Goal: Task Accomplishment & Management: Manage account settings

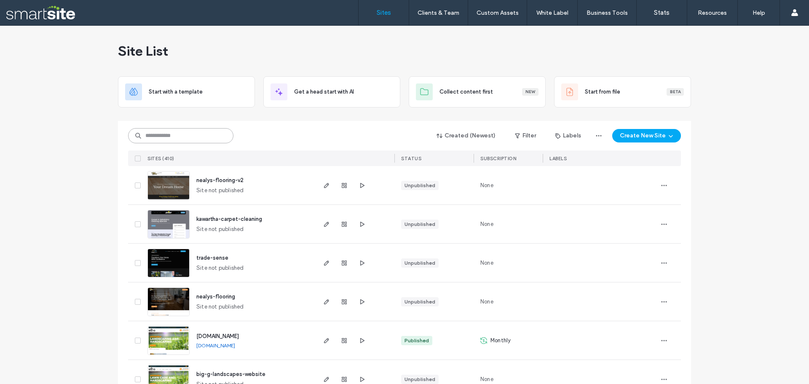
click at [164, 136] on input at bounding box center [180, 135] width 105 height 15
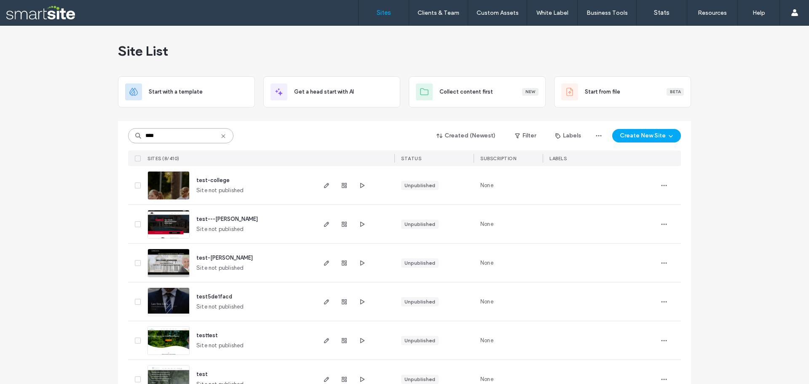
type input "****"
click at [212, 180] on span "test-college" at bounding box center [212, 180] width 33 height 6
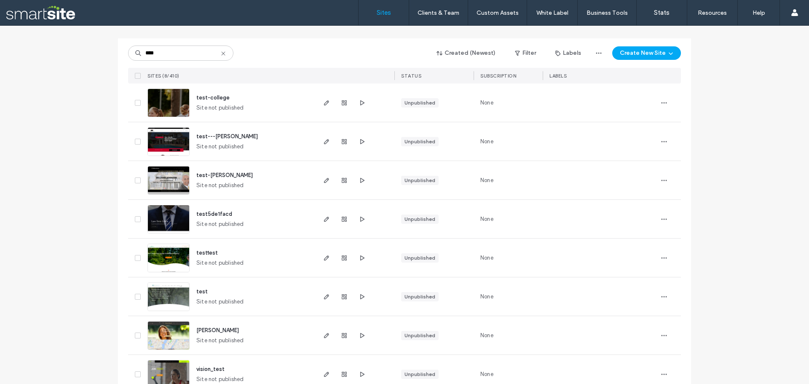
scroll to position [84, 0]
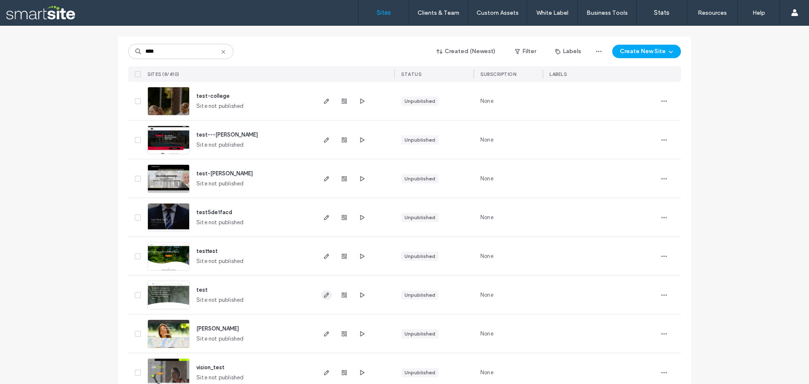
type input "****"
click at [323, 294] on icon "button" at bounding box center [326, 295] width 7 height 7
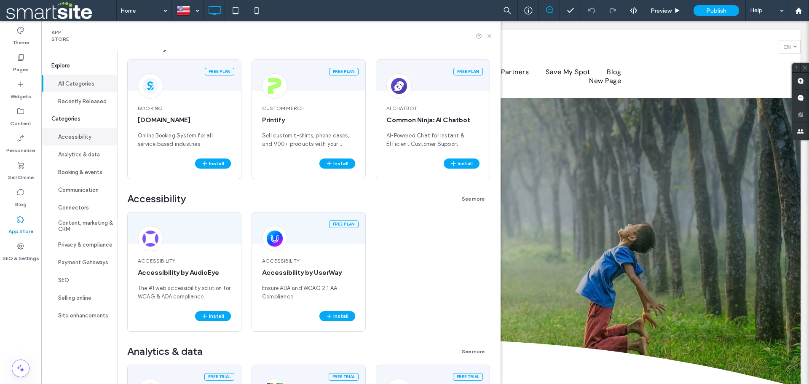
click at [83, 139] on button "Accessibility" at bounding box center [79, 137] width 76 height 18
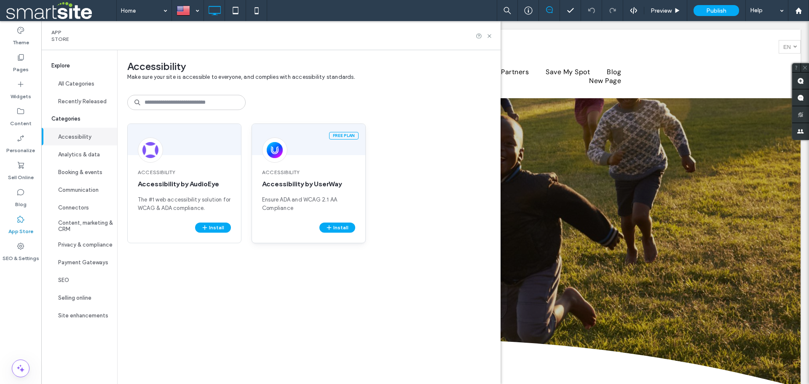
click at [282, 173] on span "Accessibility" at bounding box center [308, 173] width 93 height 8
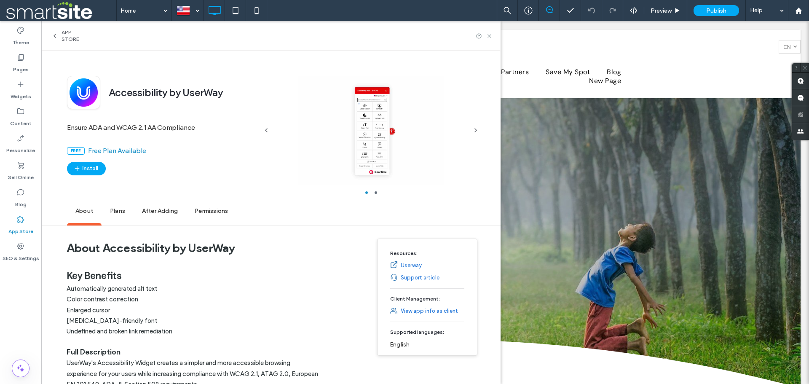
click at [124, 215] on span "Plans" at bounding box center [118, 211] width 32 height 23
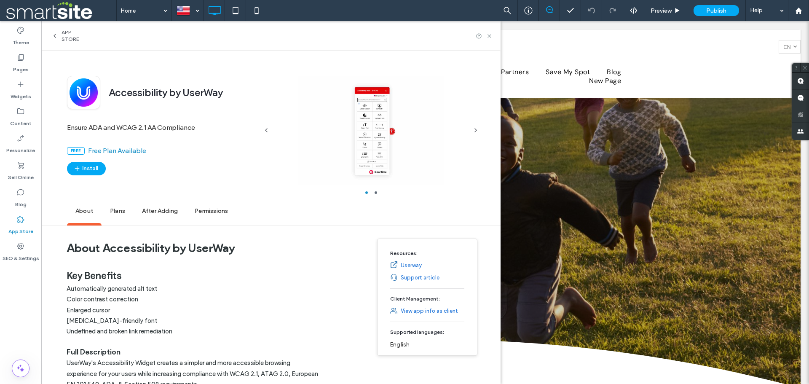
click at [53, 35] on icon at bounding box center [54, 35] width 7 height 7
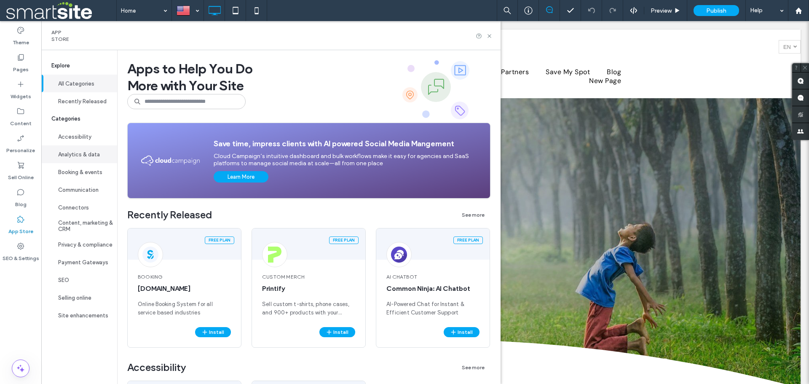
click at [79, 152] on button "Analytics & data" at bounding box center [79, 154] width 76 height 18
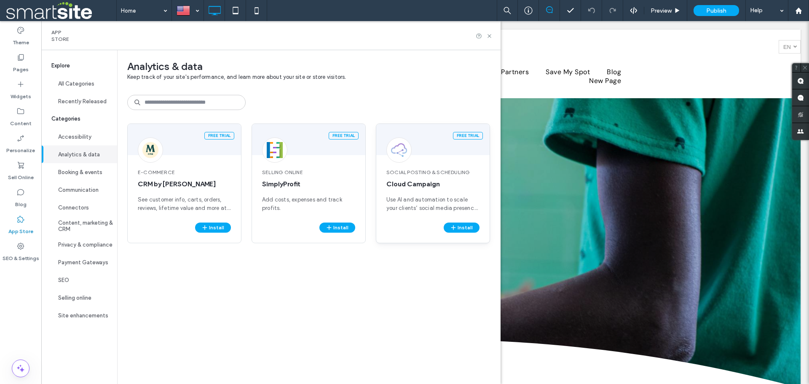
click at [426, 174] on span "Social Posting & Scheduling" at bounding box center [433, 173] width 93 height 8
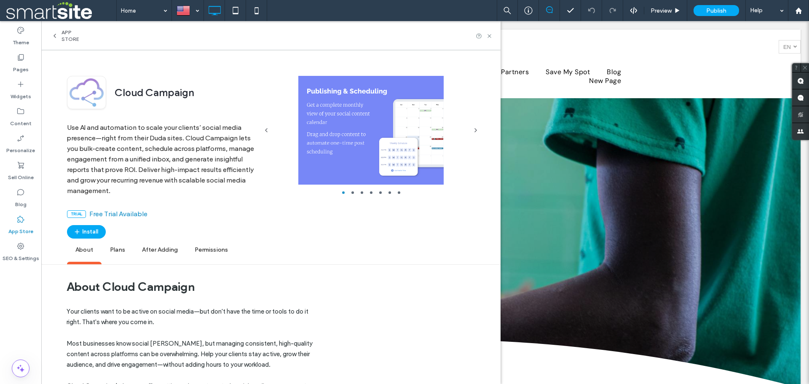
click at [126, 249] on span "Plans" at bounding box center [118, 250] width 32 height 23
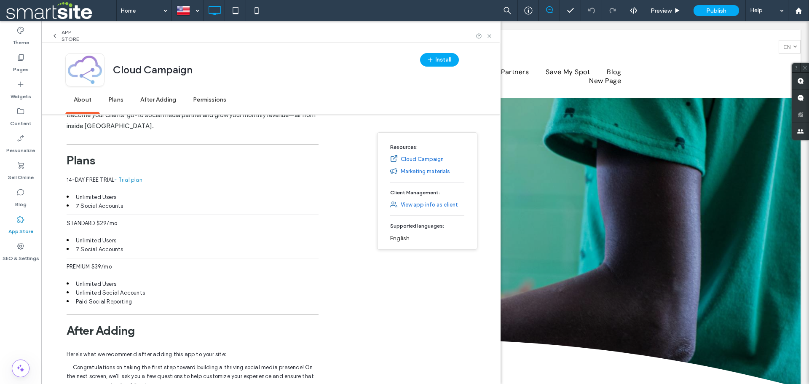
scroll to position [666, 0]
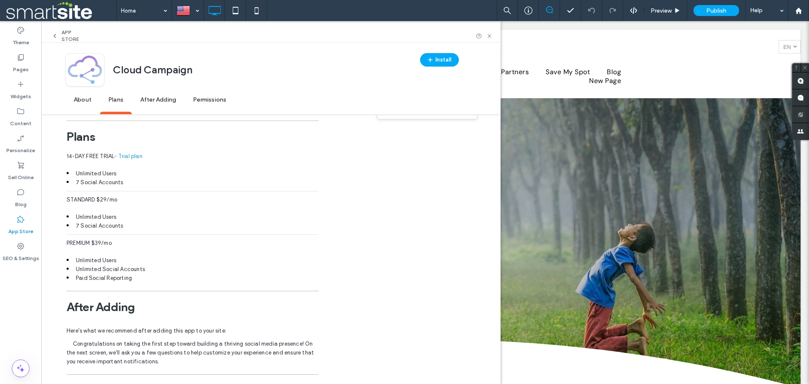
click at [56, 30] on div "App Store" at bounding box center [68, 35] width 35 height 13
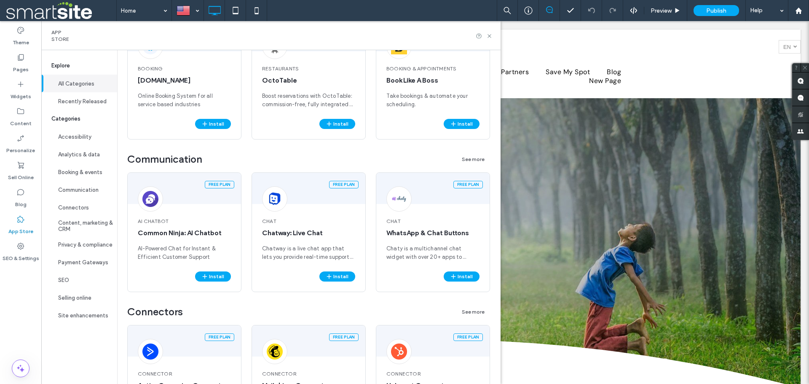
scroll to position [0, 0]
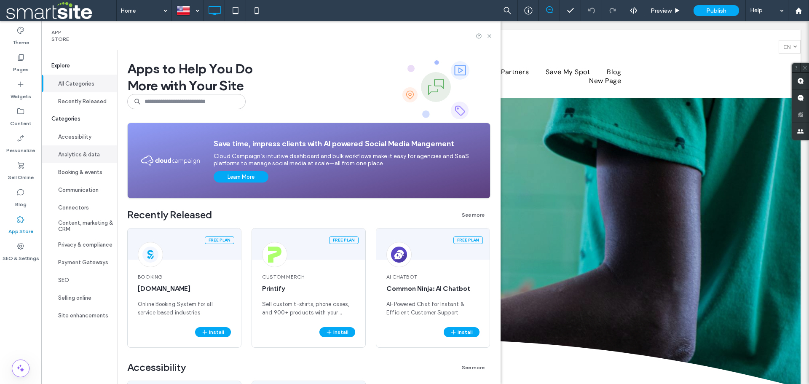
click at [97, 149] on button "Analytics & data" at bounding box center [79, 154] width 76 height 18
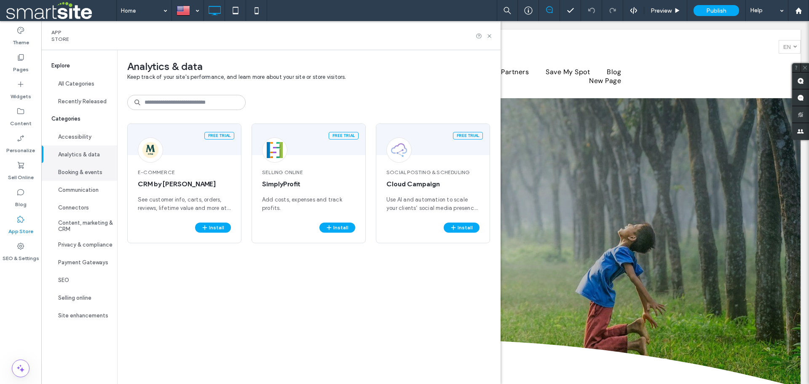
click at [89, 175] on button "Booking & events" at bounding box center [79, 172] width 76 height 18
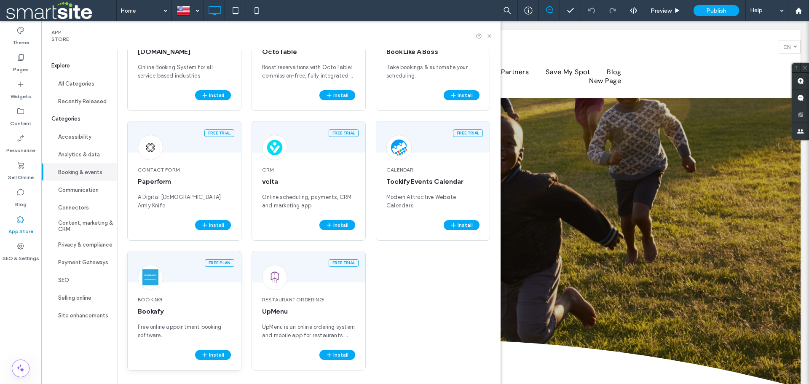
scroll to position [90, 0]
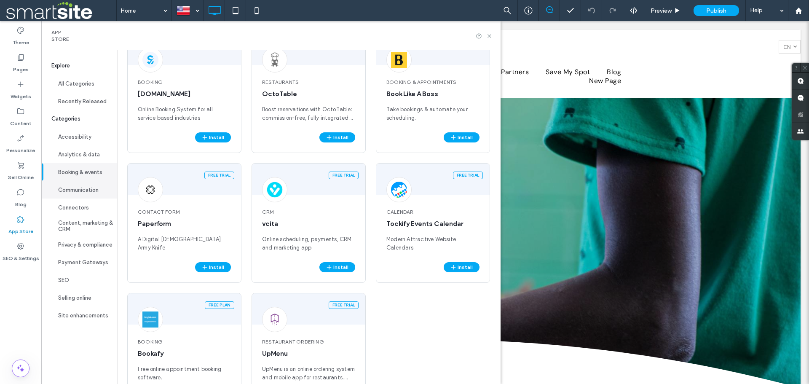
click at [83, 188] on button "Communication" at bounding box center [79, 190] width 76 height 18
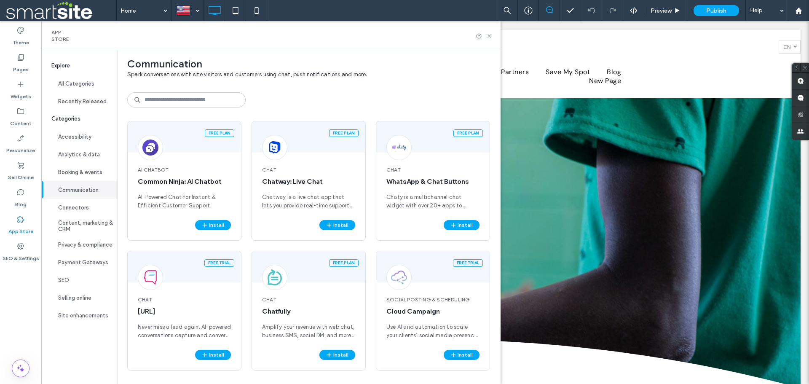
scroll to position [3, 0]
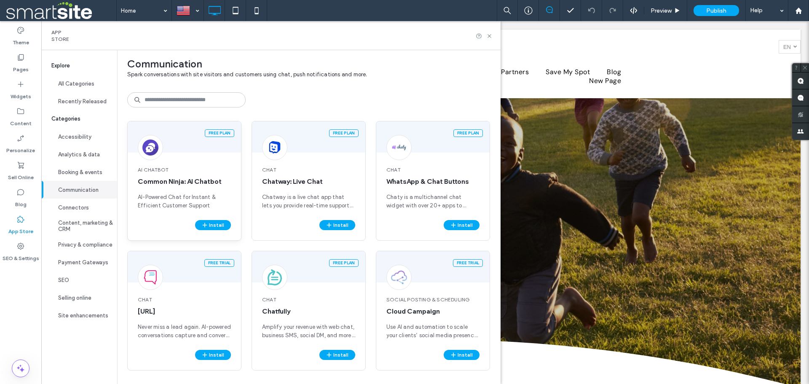
click at [186, 185] on span "Common Ninja: AI Chatbot" at bounding box center [184, 181] width 93 height 9
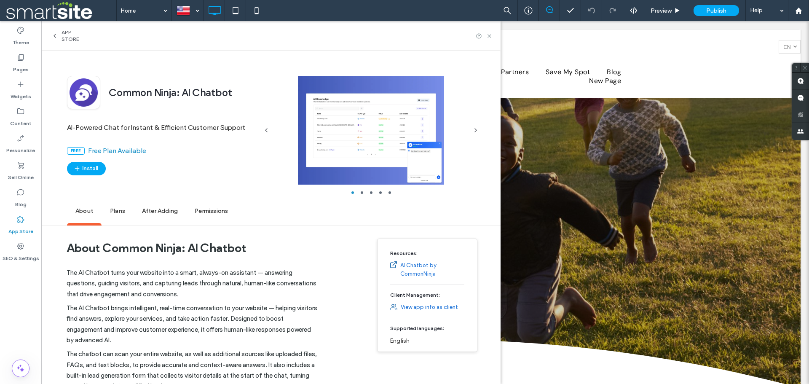
scroll to position [42, 0]
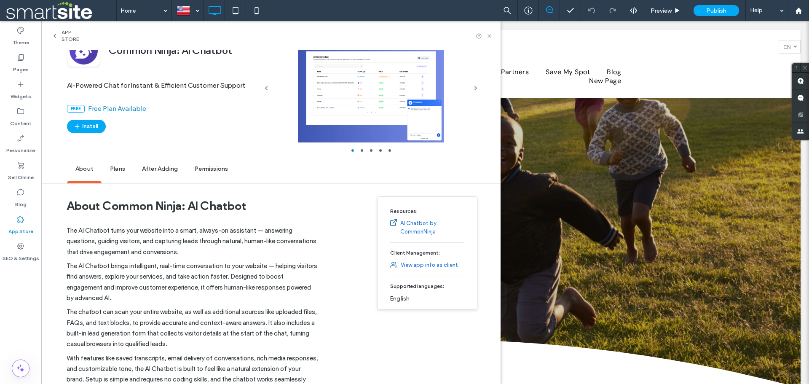
click at [119, 173] on span "Plans" at bounding box center [118, 169] width 32 height 23
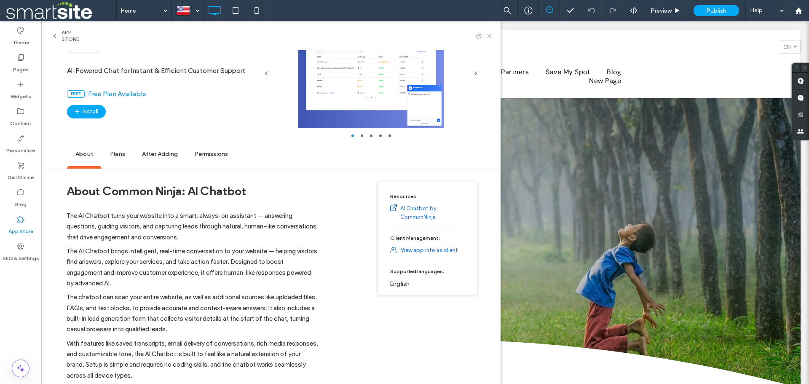
scroll to position [0, 0]
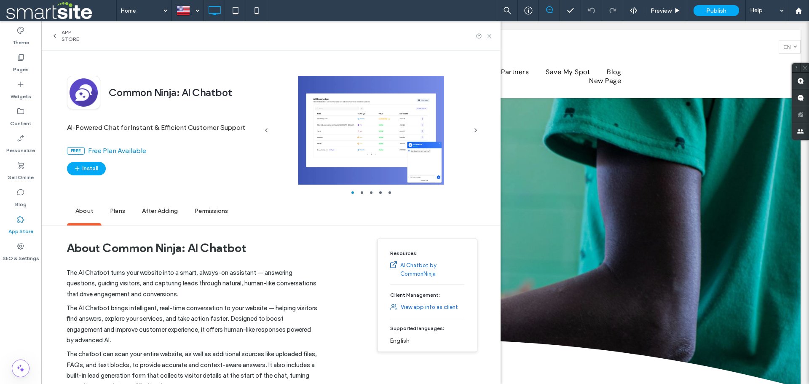
click at [390, 143] on div at bounding box center [371, 130] width 193 height 109
click at [479, 129] on icon "button" at bounding box center [476, 130] width 7 height 7
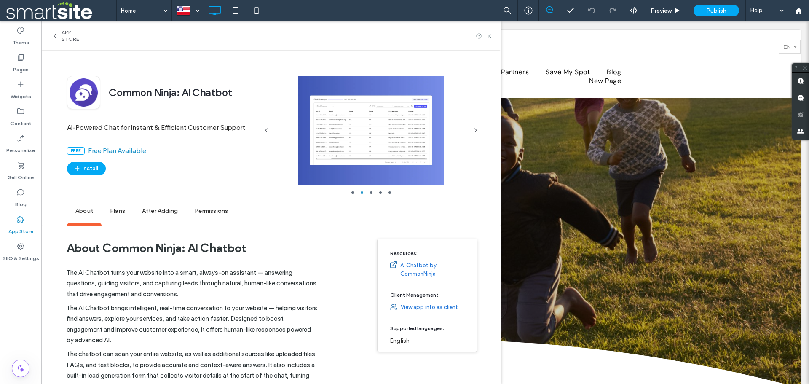
click at [381, 166] on div at bounding box center [371, 130] width 193 height 109
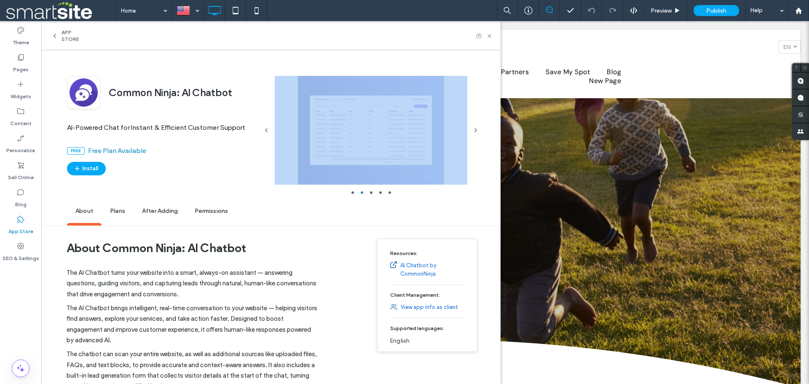
click at [381, 166] on div at bounding box center [371, 130] width 193 height 109
click at [378, 147] on div at bounding box center [371, 130] width 193 height 109
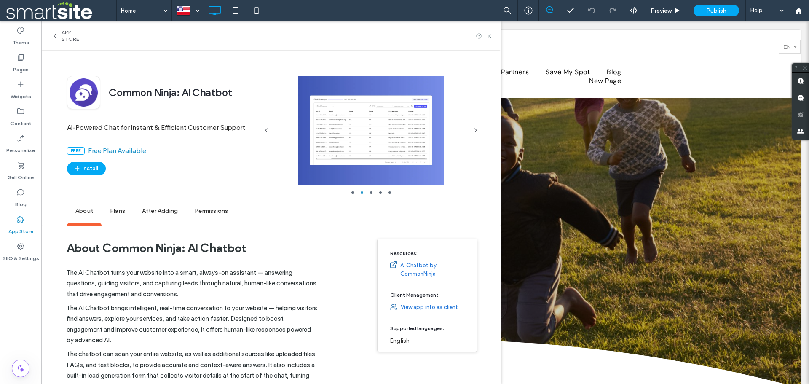
click at [410, 266] on link "AI Chatbot by CommonNinja" at bounding box center [432, 269] width 64 height 17
click at [476, 133] on icon "button" at bounding box center [476, 130] width 7 height 7
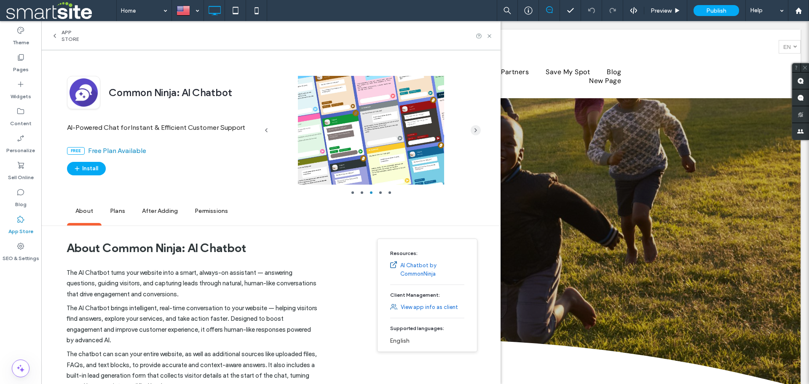
click at [476, 133] on icon "button" at bounding box center [476, 130] width 7 height 7
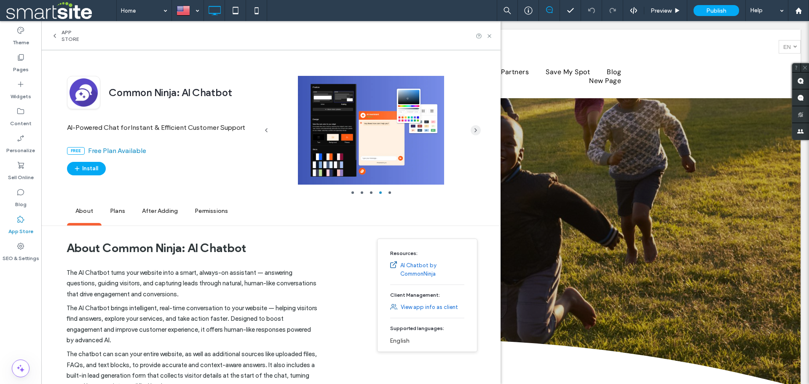
click at [476, 133] on icon "button" at bounding box center [476, 130] width 7 height 7
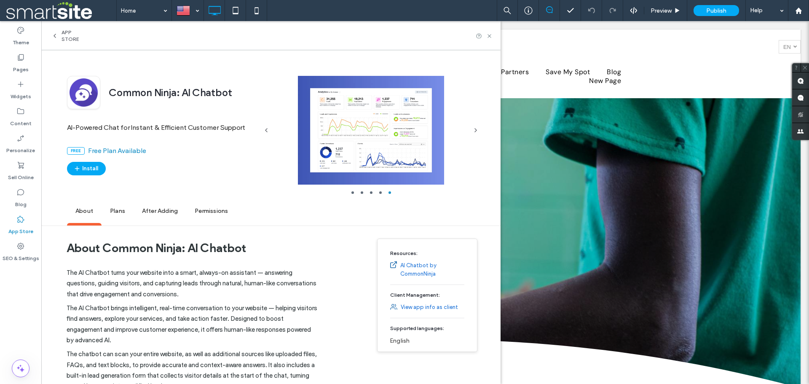
click at [56, 36] on icon at bounding box center [54, 35] width 7 height 7
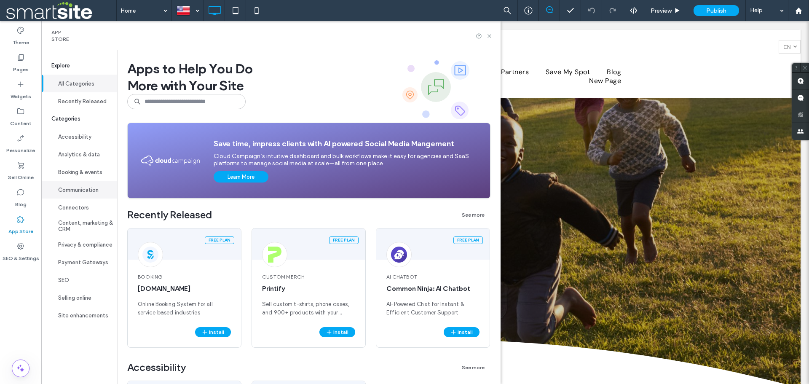
click at [83, 185] on button "Communication" at bounding box center [79, 190] width 76 height 18
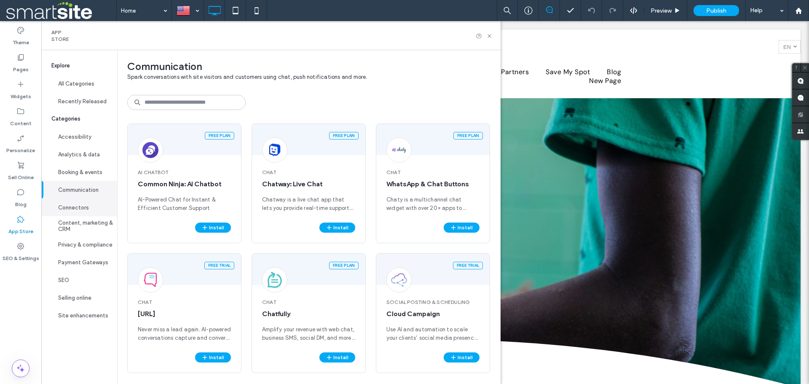
click at [74, 199] on button "Connectors" at bounding box center [79, 208] width 76 height 18
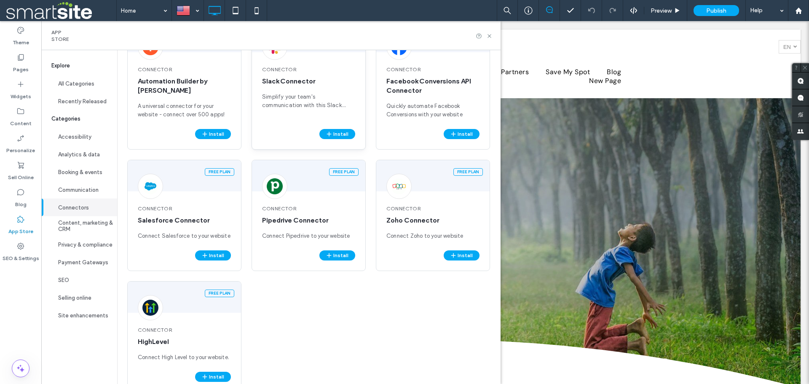
scroll to position [255, 0]
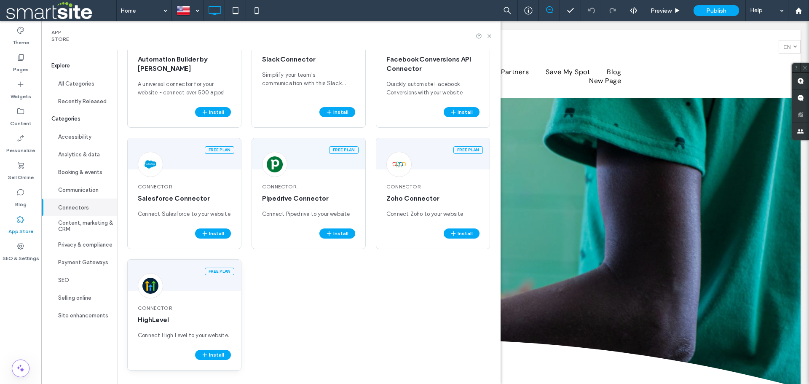
click at [182, 308] on span "Connector" at bounding box center [184, 308] width 93 height 8
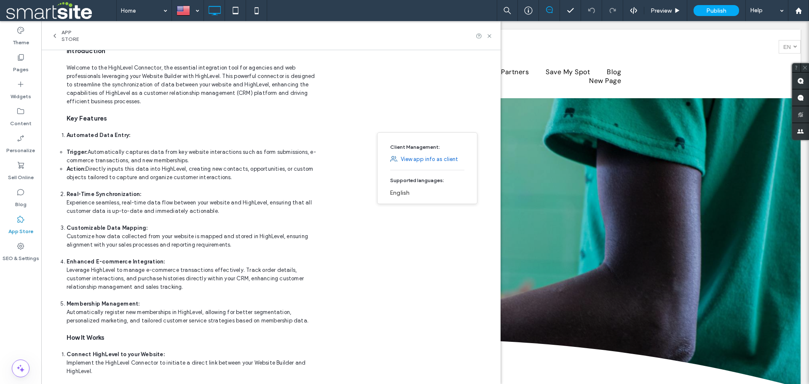
scroll to position [0, 0]
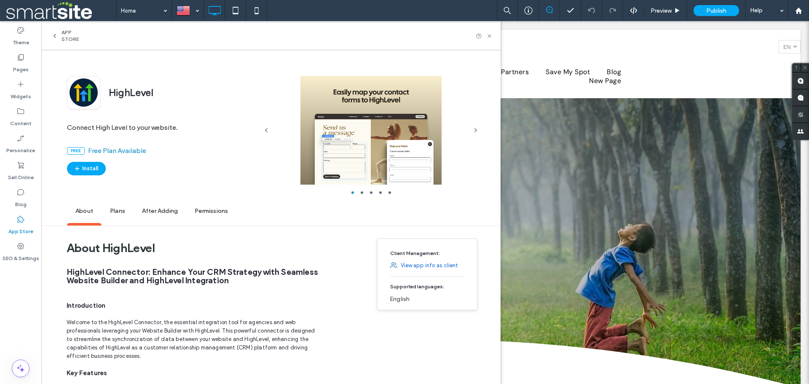
click at [127, 214] on span "Plans" at bounding box center [118, 211] width 32 height 23
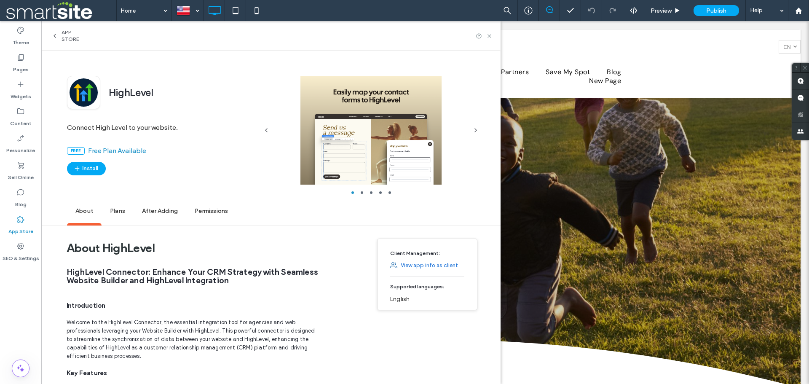
click at [53, 34] on icon at bounding box center [54, 35] width 7 height 7
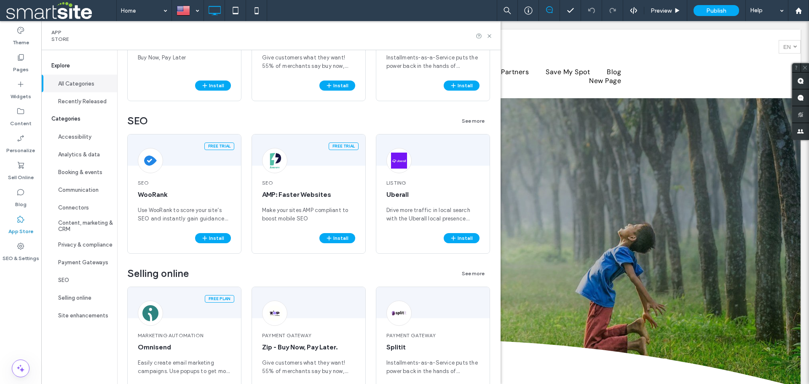
scroll to position [1476, 0]
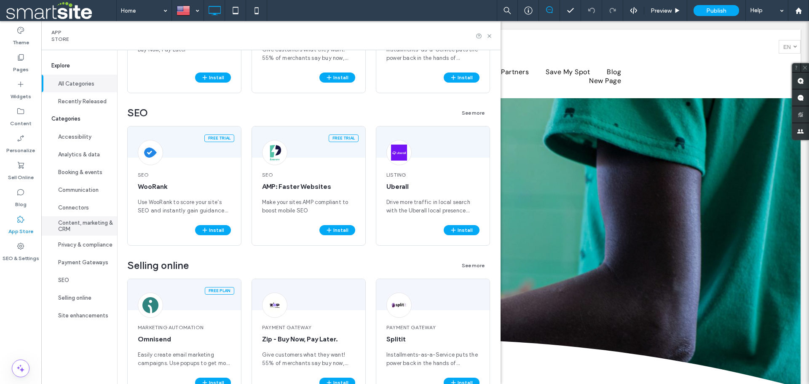
click at [77, 223] on button "Content, marketing & CRM" at bounding box center [79, 225] width 76 height 19
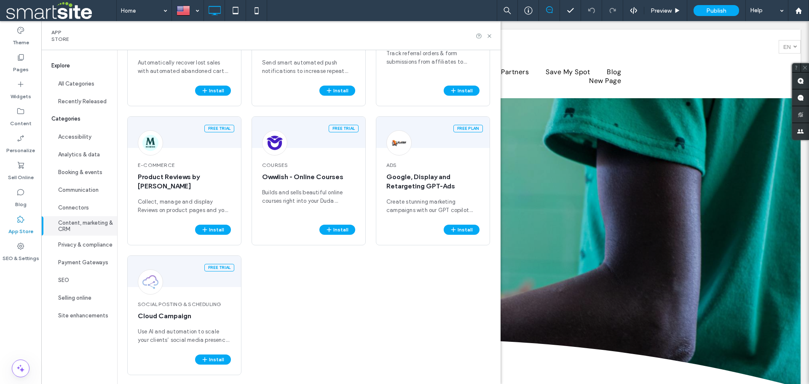
scroll to position [281, 0]
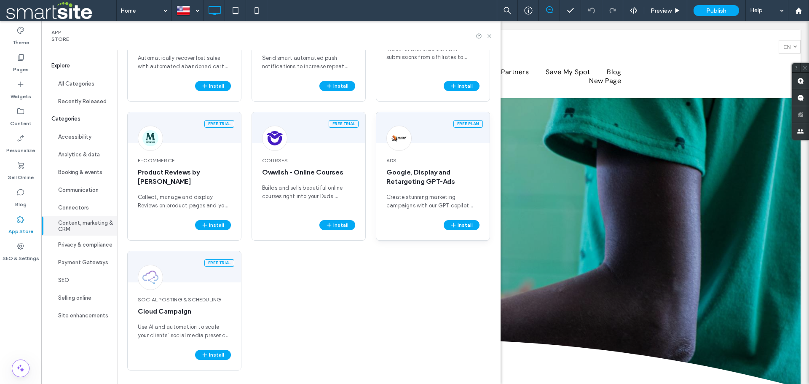
click at [426, 181] on span "Google, Display and Retargeting GPT-Ads" at bounding box center [433, 177] width 93 height 19
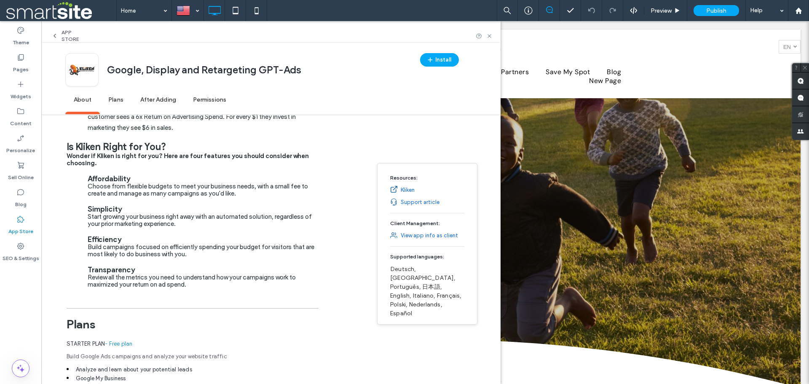
scroll to position [373, 0]
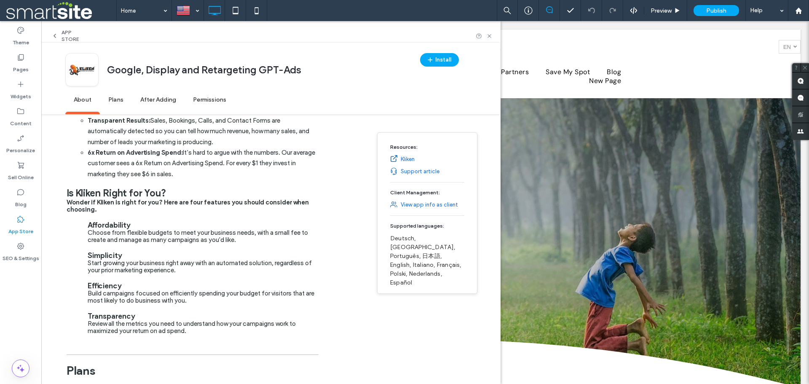
click at [411, 158] on link "Kliken" at bounding box center [408, 159] width 14 height 8
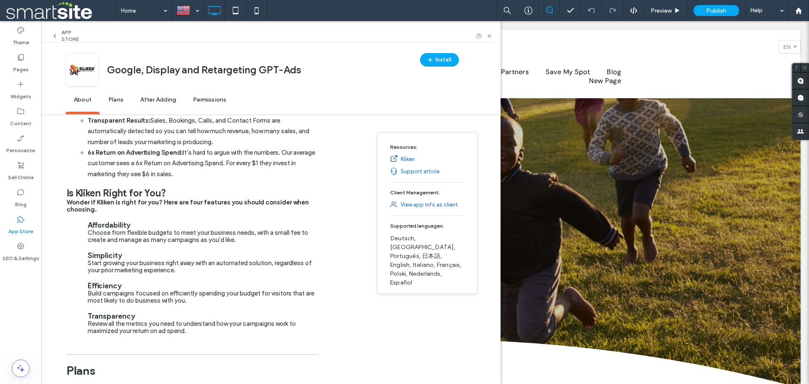
click at [59, 37] on div "App Store" at bounding box center [68, 35] width 35 height 13
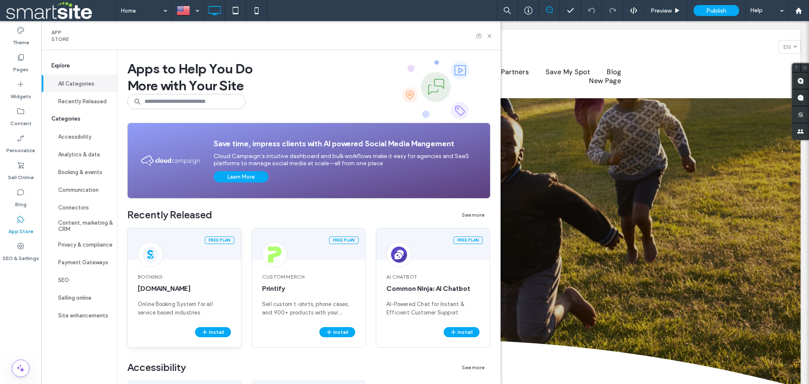
scroll to position [42, 0]
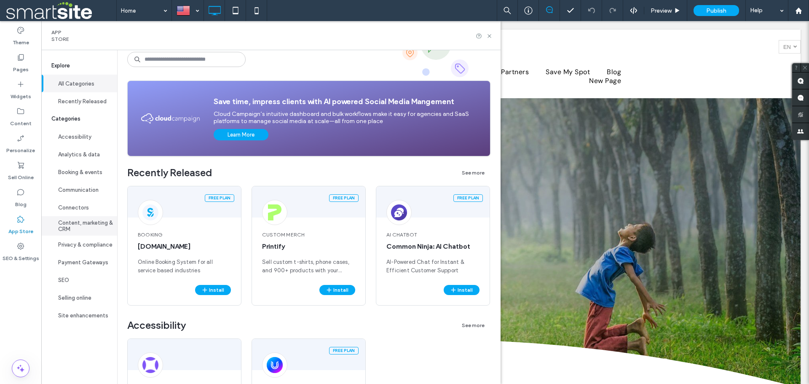
click at [84, 227] on button "Content, marketing & CRM" at bounding box center [79, 225] width 76 height 19
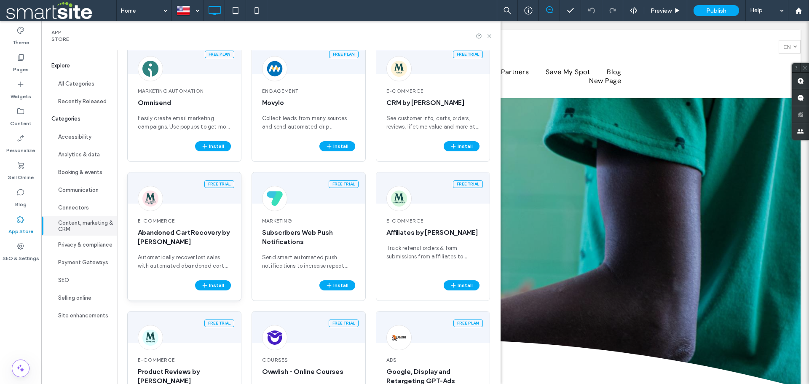
scroll to position [211, 0]
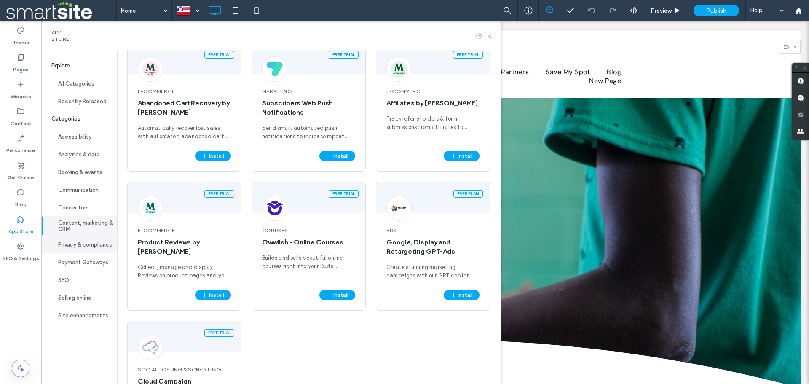
click at [84, 245] on button "Privacy & compliance" at bounding box center [79, 245] width 76 height 18
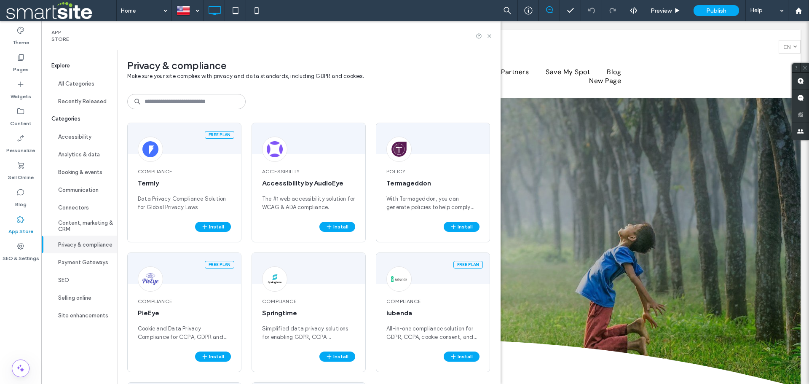
scroll to position [0, 0]
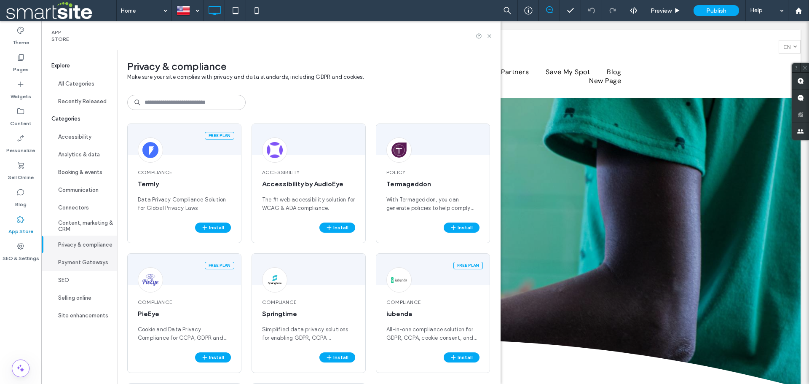
click at [79, 266] on button "Payment Gateways" at bounding box center [79, 262] width 76 height 18
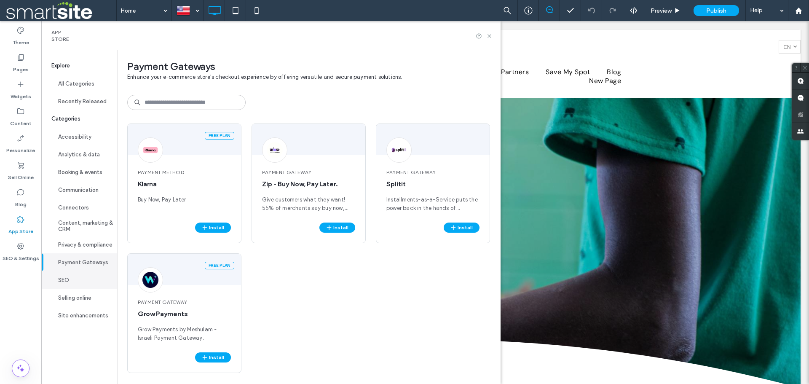
click at [78, 281] on button "SEO" at bounding box center [79, 280] width 76 height 18
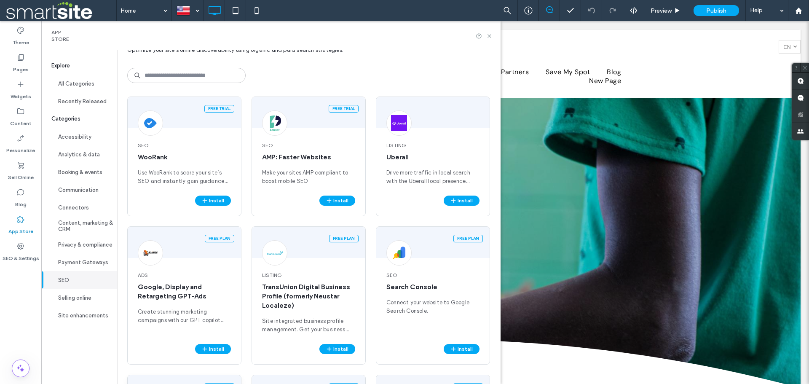
scroll to position [42, 0]
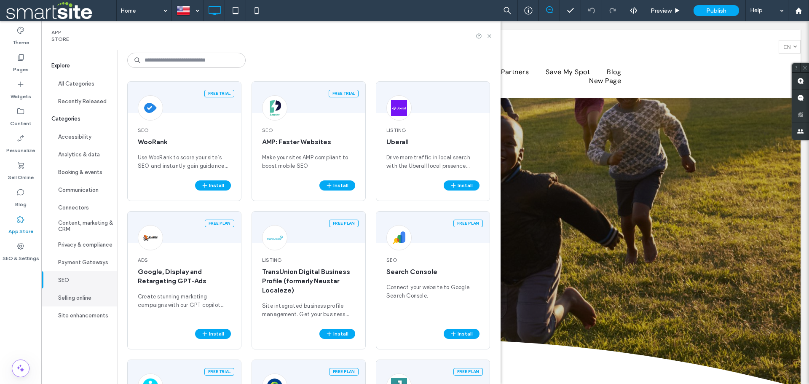
click at [71, 301] on button "Selling online" at bounding box center [79, 298] width 76 height 18
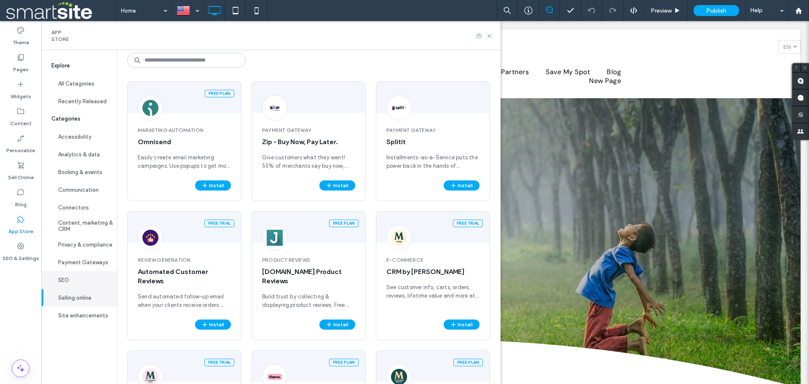
click at [68, 274] on button "SEO" at bounding box center [79, 280] width 76 height 18
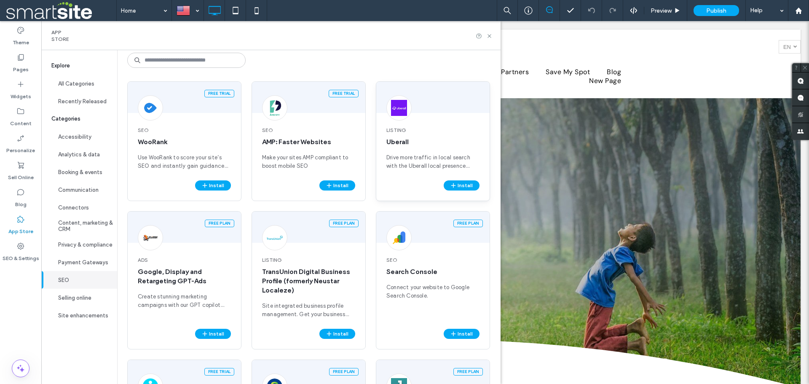
click at [404, 130] on span "Listing" at bounding box center [433, 130] width 93 height 8
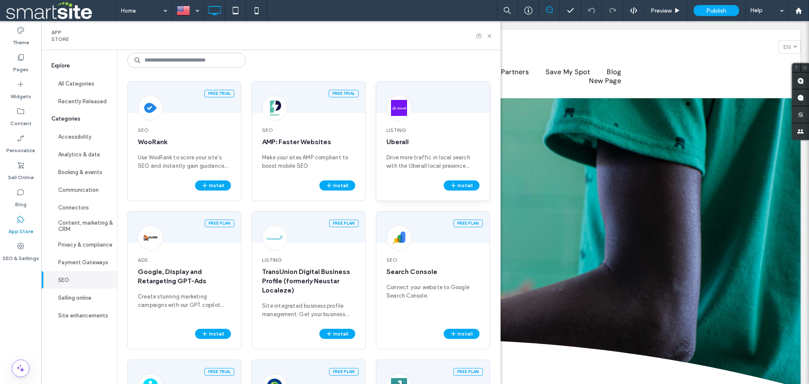
scroll to position [0, 0]
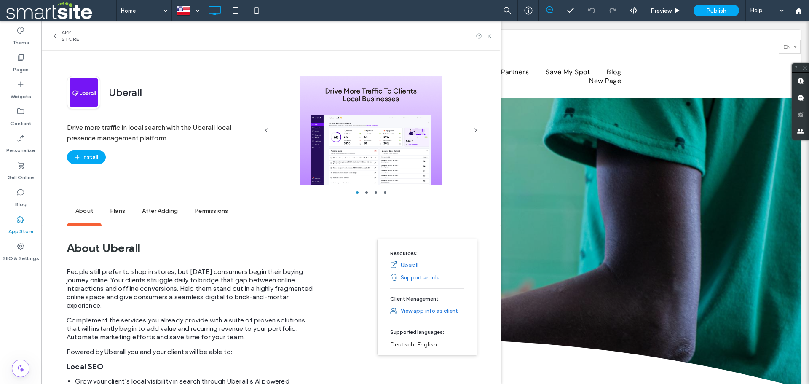
click at [123, 213] on span "Plans" at bounding box center [118, 211] width 32 height 23
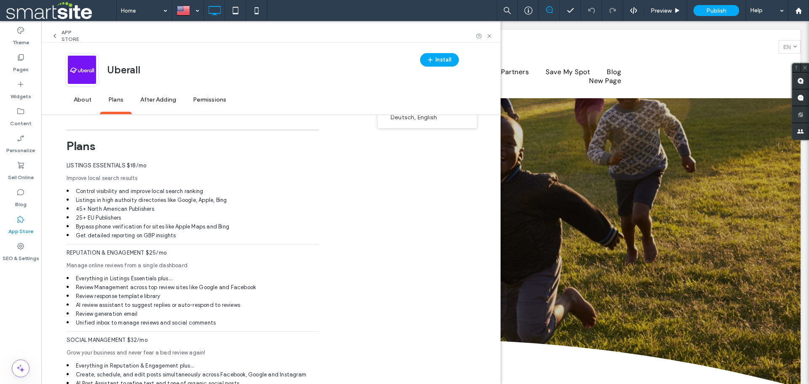
scroll to position [469, 0]
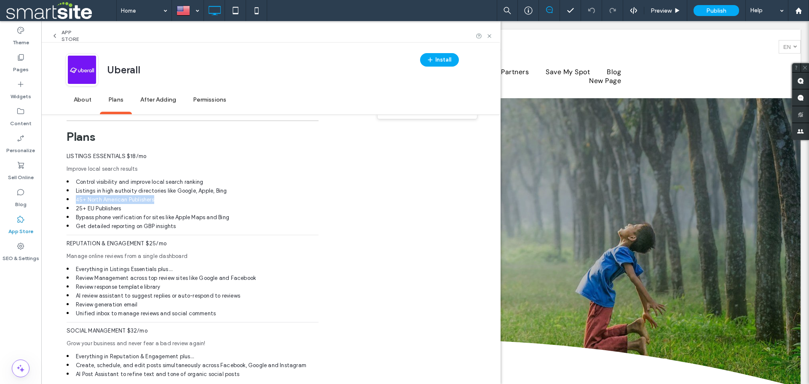
drag, startPoint x: 75, startPoint y: 201, endPoint x: 158, endPoint y: 201, distance: 82.6
click at [158, 201] on li "45+ North American Publishers" at bounding box center [193, 199] width 252 height 9
click at [155, 208] on li "25+ EU Publishers" at bounding box center [193, 208] width 252 height 9
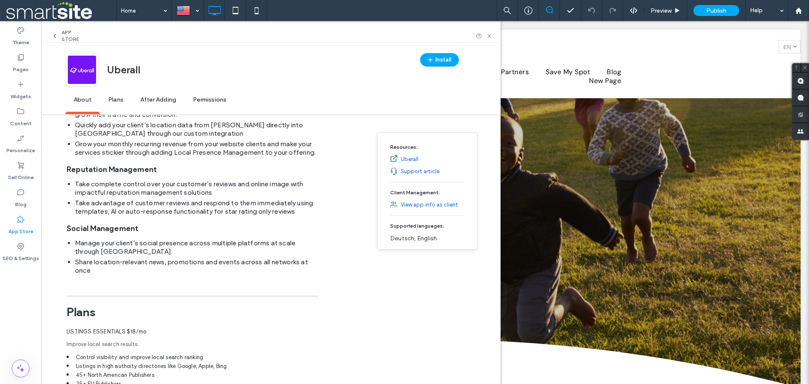
scroll to position [282, 0]
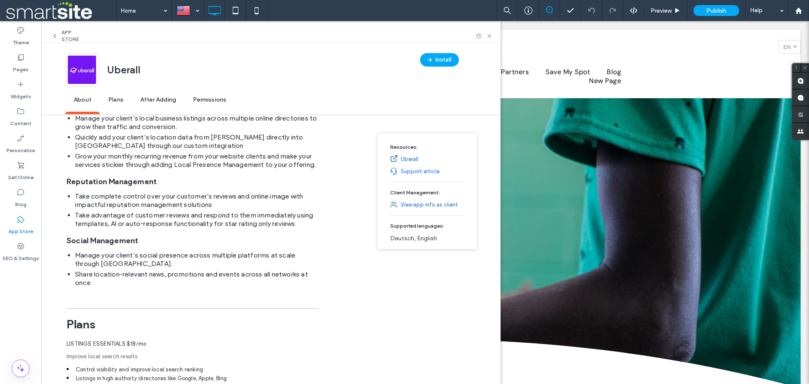
click at [419, 204] on link "View app info as client" at bounding box center [429, 205] width 57 height 8
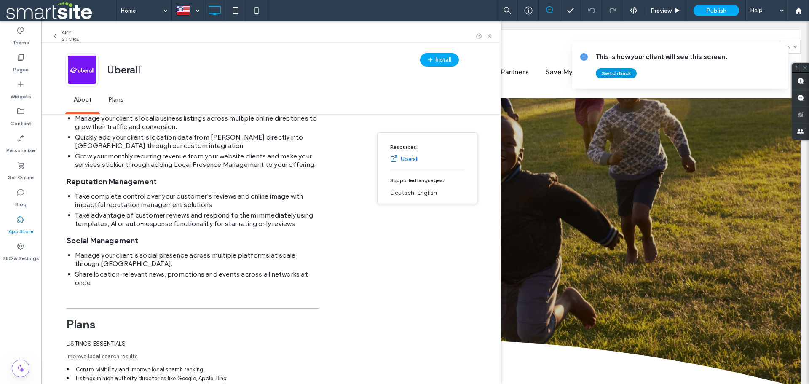
click at [607, 72] on button "Switch Back" at bounding box center [616, 73] width 41 height 10
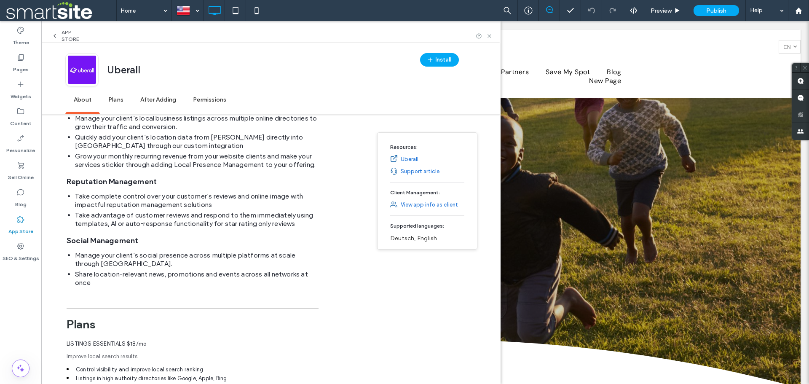
click at [58, 33] on div "App Store" at bounding box center [68, 35] width 35 height 13
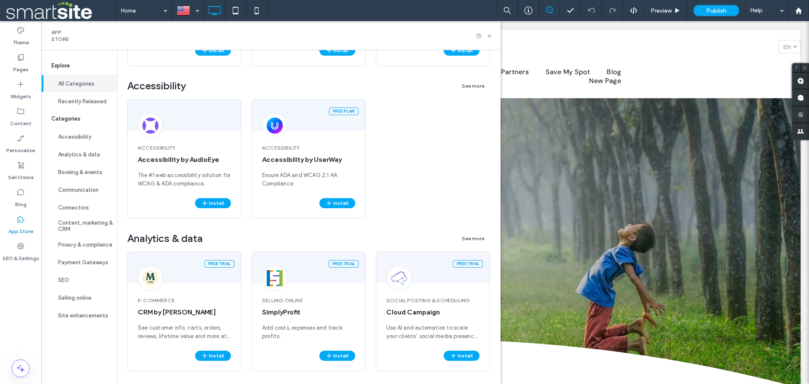
scroll to position [0, 0]
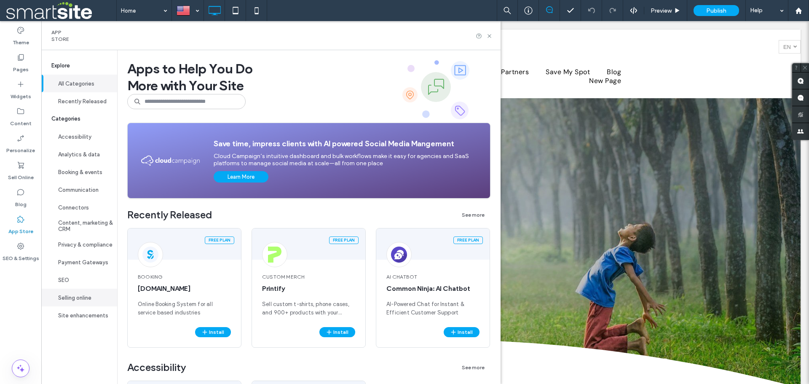
click at [68, 297] on button "Selling online" at bounding box center [79, 298] width 76 height 18
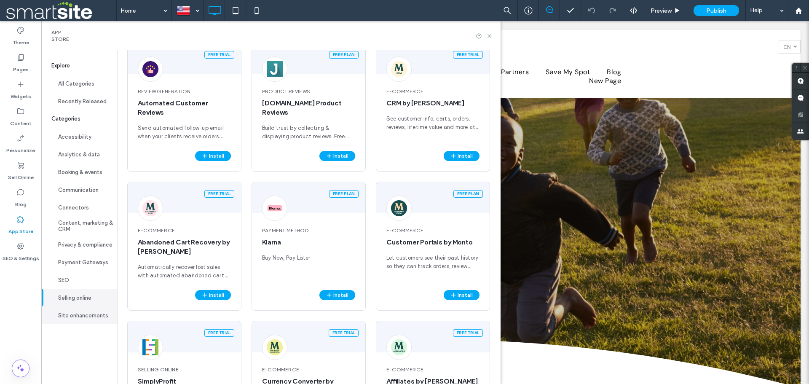
click at [81, 312] on button "Site enhancements" at bounding box center [79, 315] width 76 height 18
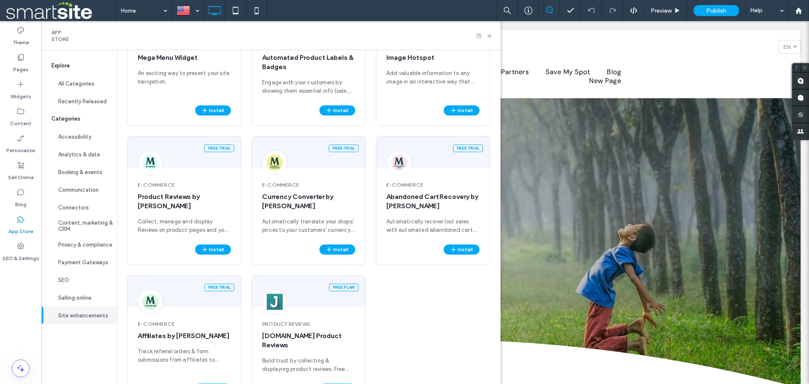
scroll to position [949, 0]
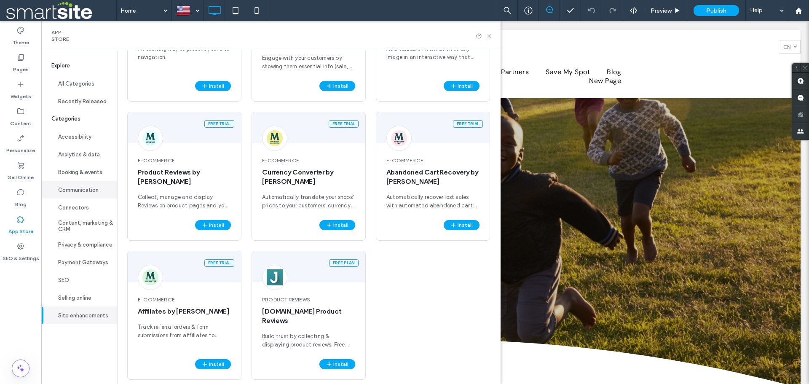
click at [67, 188] on button "Communication" at bounding box center [79, 190] width 76 height 18
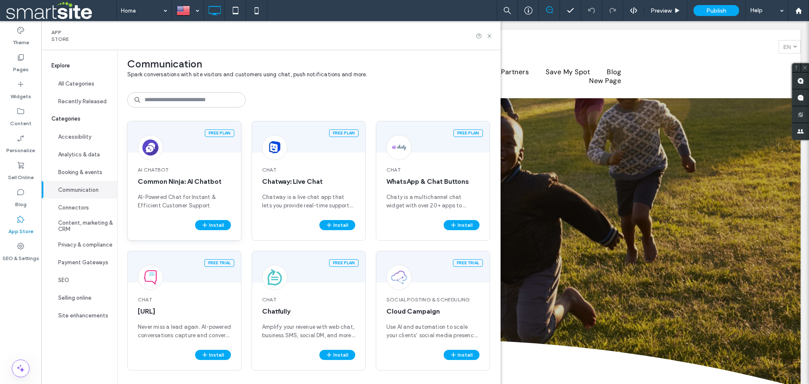
click at [182, 177] on span "Common Ninja: AI Chatbot" at bounding box center [184, 181] width 93 height 9
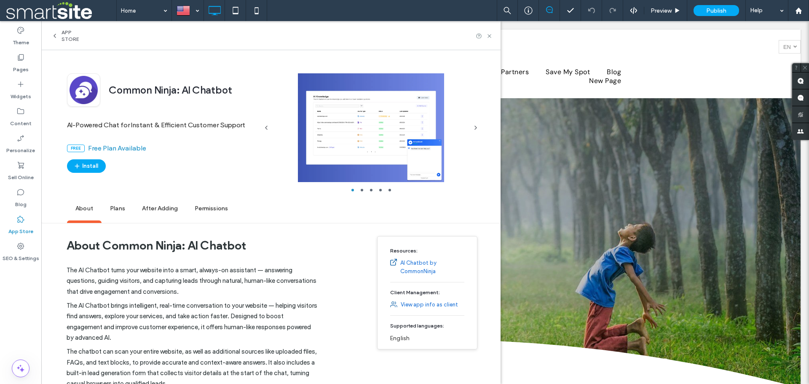
scroll to position [0, 0]
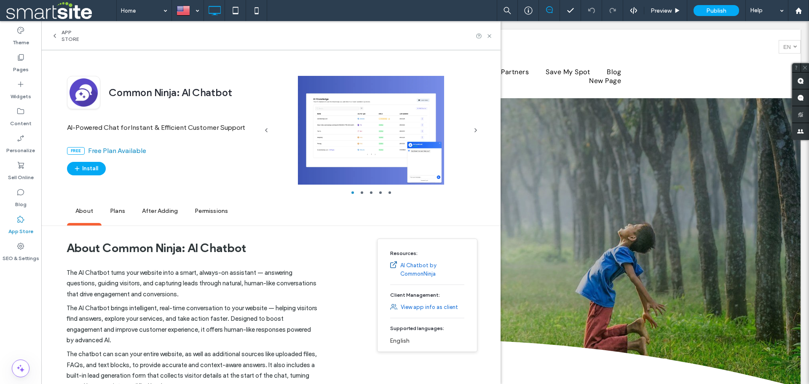
click at [121, 218] on span "Plans" at bounding box center [118, 211] width 32 height 23
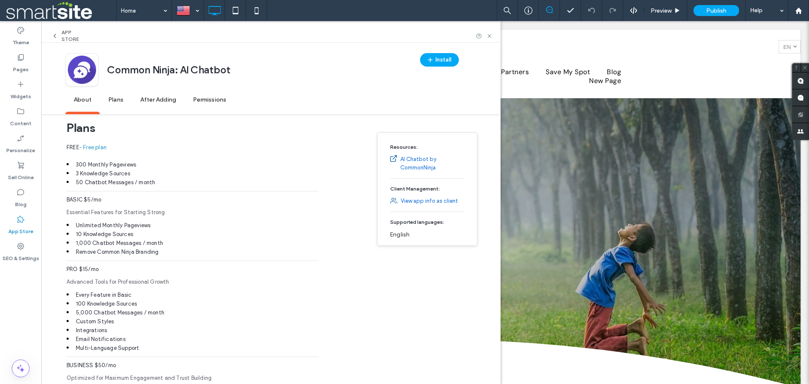
scroll to position [780, 0]
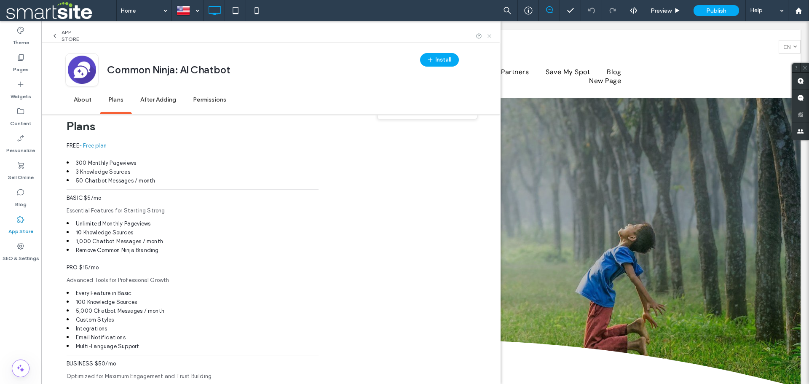
click at [493, 36] on icon at bounding box center [489, 36] width 6 height 6
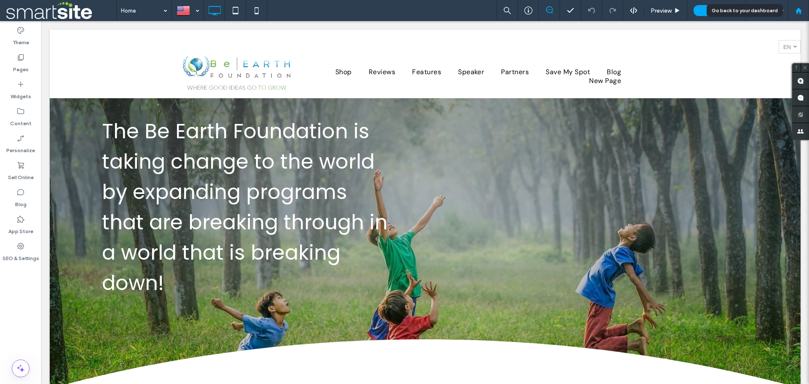
click at [799, 9] on use at bounding box center [799, 10] width 6 height 6
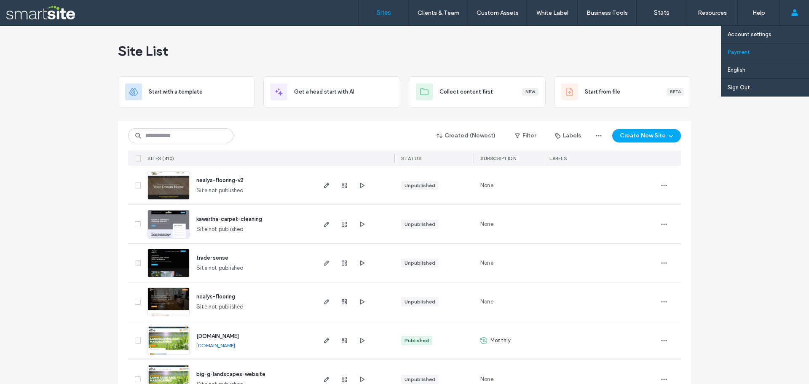
click at [740, 53] on label "Payment" at bounding box center [739, 52] width 22 height 6
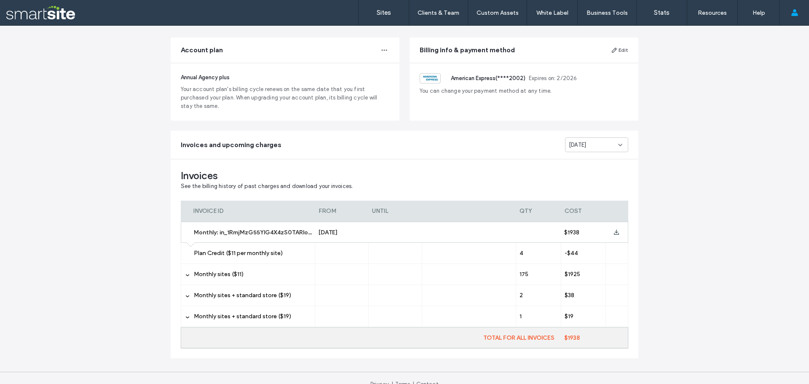
scroll to position [66, 0]
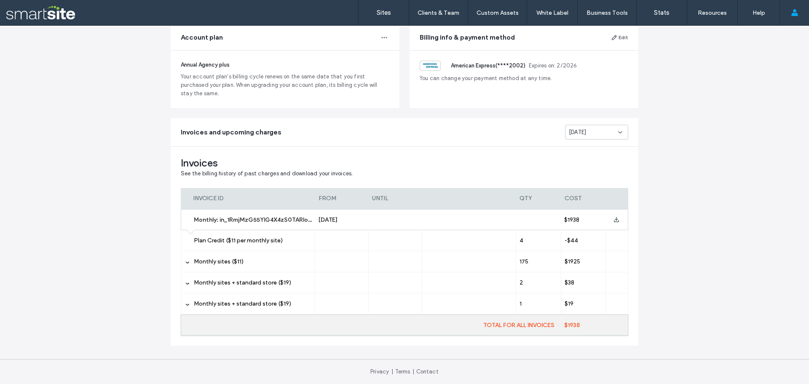
click at [194, 304] on span "Monthly sites + standard store ($19)" at bounding box center [242, 303] width 97 height 7
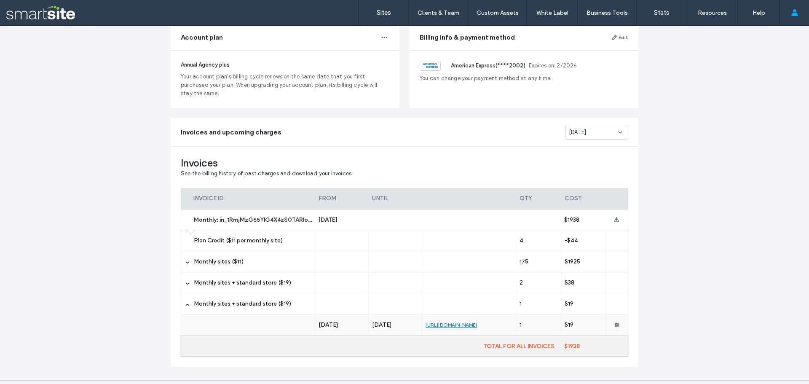
click at [185, 286] on div "Monthly sites + standard store ($19)" at bounding box center [248, 282] width 134 height 21
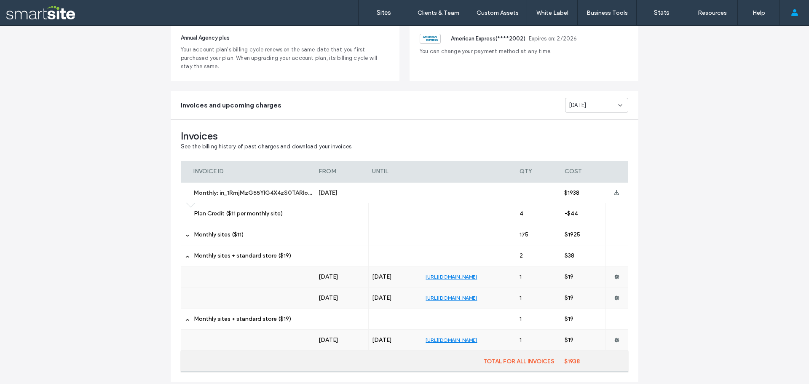
scroll to position [108, 0]
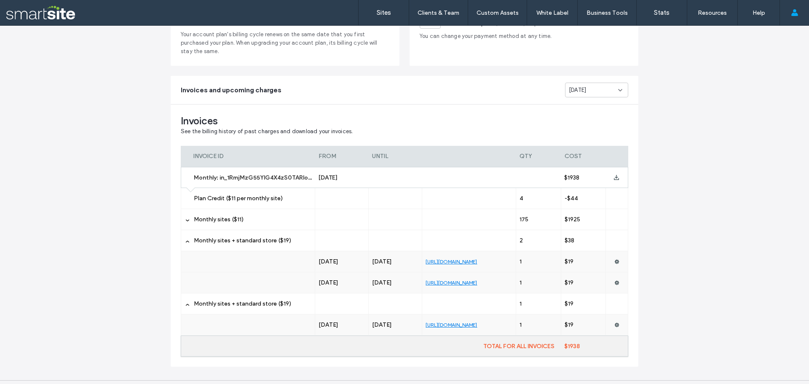
click at [14, 117] on div "Plans & payments View your payment history, download invoices, and manage your …" at bounding box center [404, 161] width 809 height 487
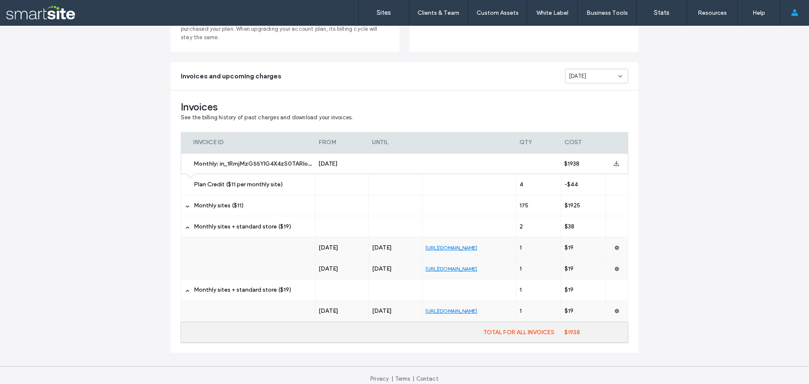
scroll to position [129, 0]
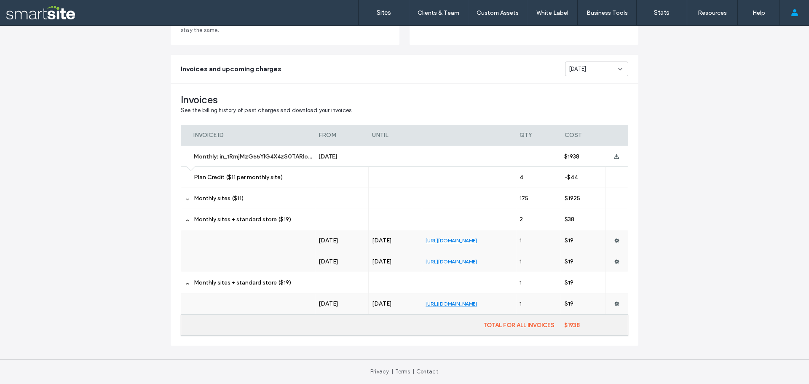
click at [185, 200] on icon at bounding box center [187, 199] width 4 height 4
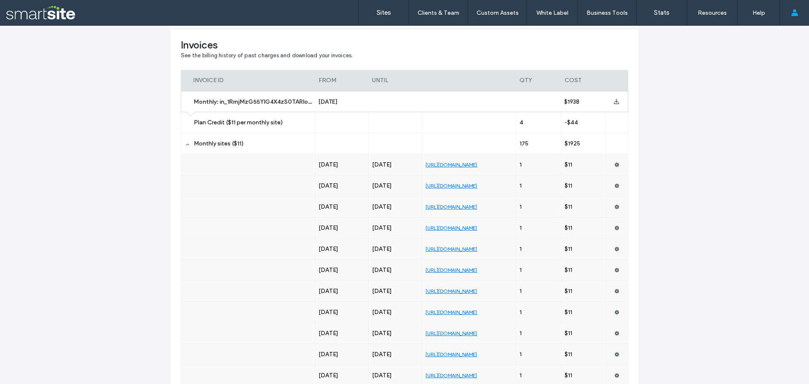
scroll to position [171, 0]
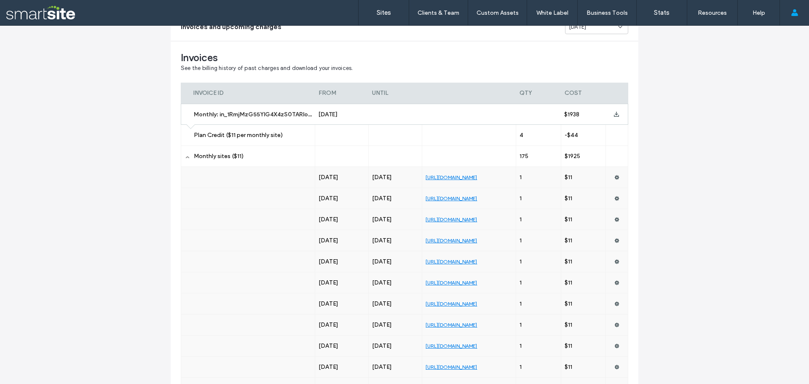
click at [186, 155] on icon at bounding box center [187, 157] width 4 height 4
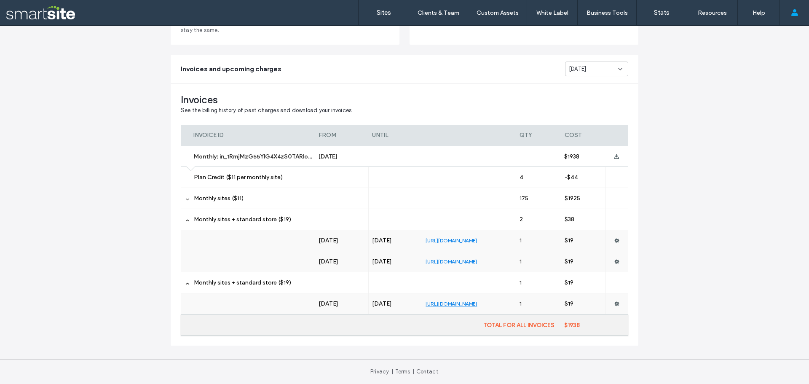
scroll to position [129, 0]
click at [590, 68] on div "[DATE]" at bounding box center [593, 69] width 49 height 8
click at [583, 155] on span "[DATE]" at bounding box center [574, 157] width 17 height 8
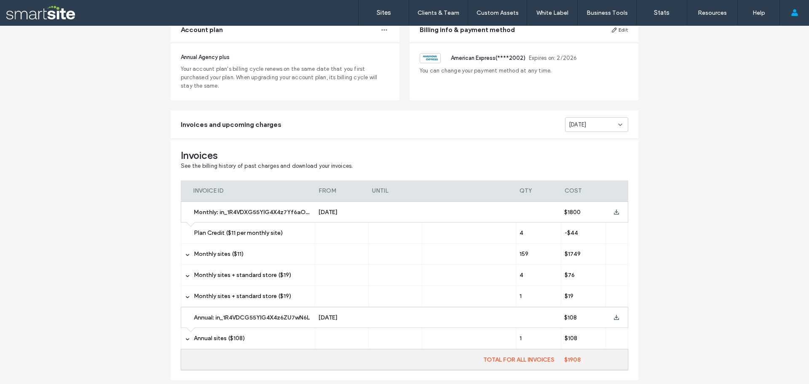
scroll to position [84, 0]
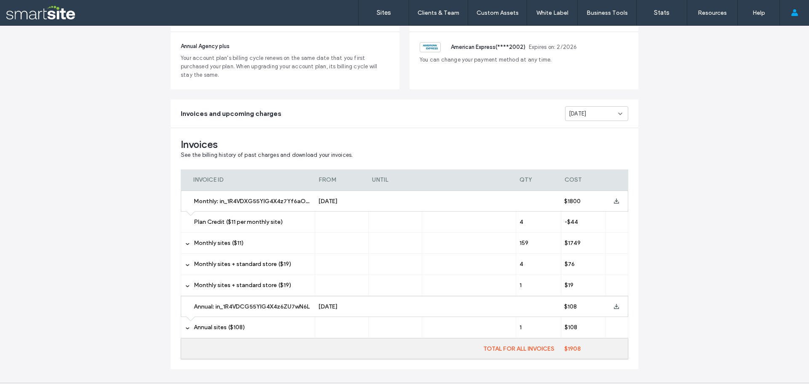
click at [618, 115] on icon at bounding box center [620, 113] width 7 height 7
click at [583, 173] on span "[DATE]" at bounding box center [574, 175] width 17 height 8
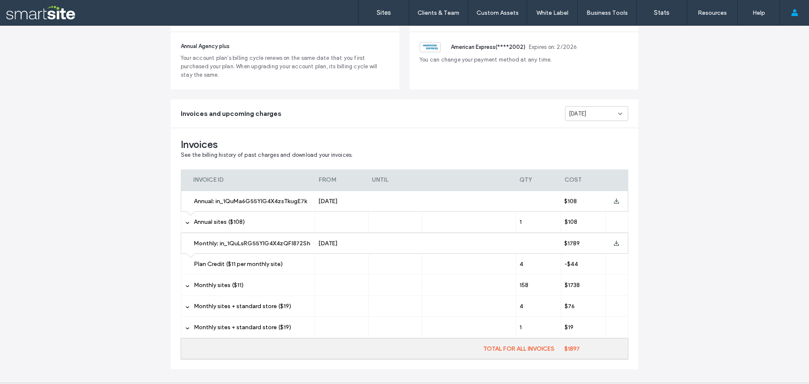
click at [578, 107] on div "[DATE]" at bounding box center [596, 113] width 63 height 15
click at [583, 186] on span "[DATE]" at bounding box center [574, 189] width 17 height 8
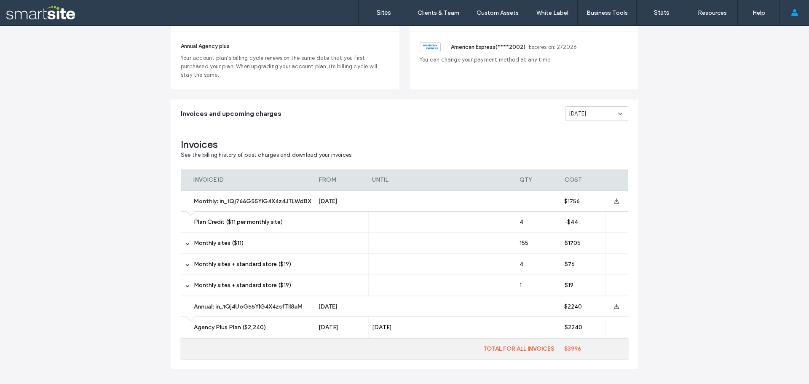
click at [65, 171] on div "Plans & payments View your payment history, download invoices, and manage your …" at bounding box center [404, 174] width 809 height 466
click at [98, 234] on div "Plans & payments View your payment history, download invoices, and manage your …" at bounding box center [404, 174] width 809 height 466
